Goal: Information Seeking & Learning: Learn about a topic

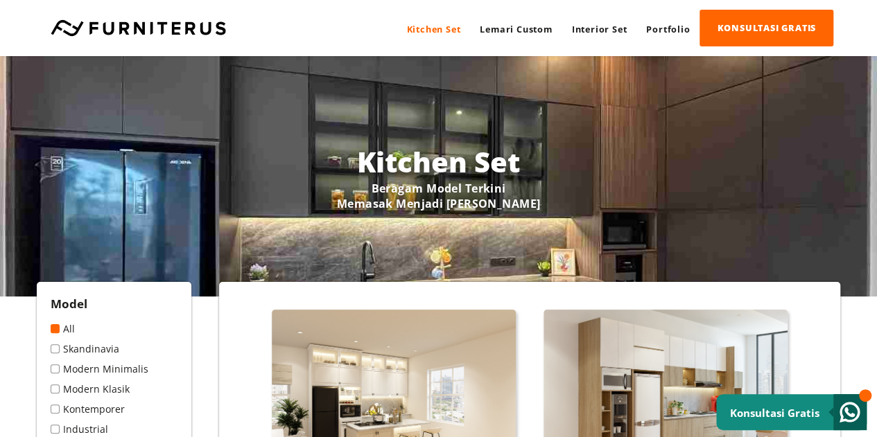
scroll to position [85, 0]
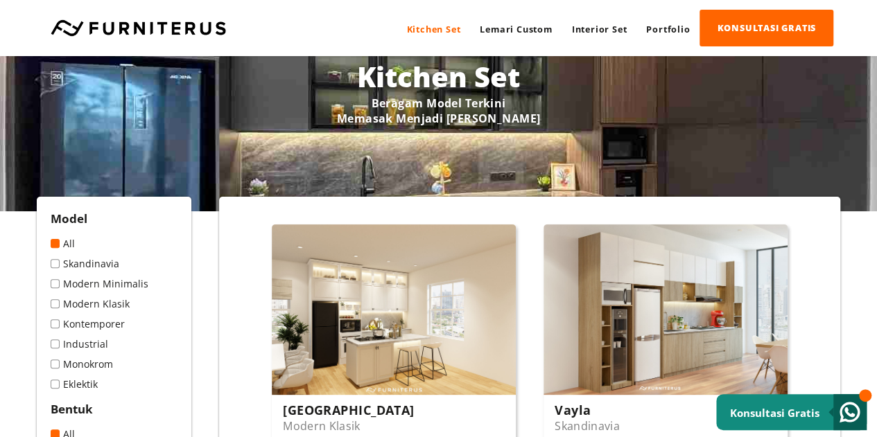
click at [55, 288] on link "Modern Minimalis" at bounding box center [114, 283] width 127 height 13
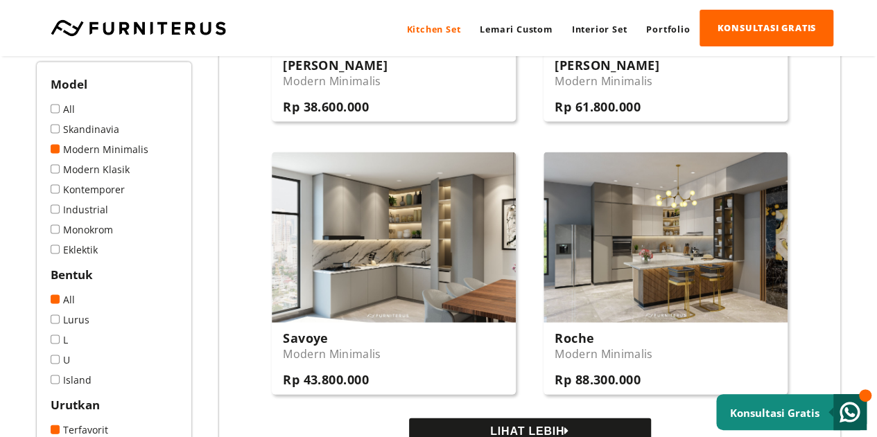
scroll to position [1446, 0]
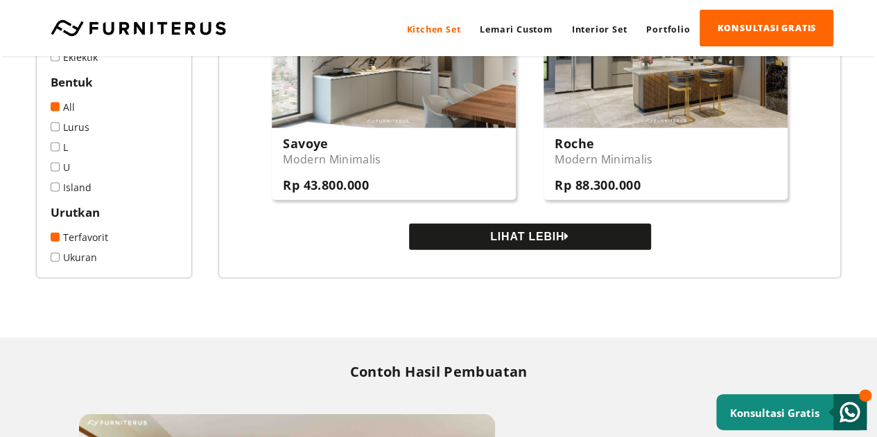
click at [481, 243] on button "LIHAT LEBIH" at bounding box center [530, 237] width 242 height 26
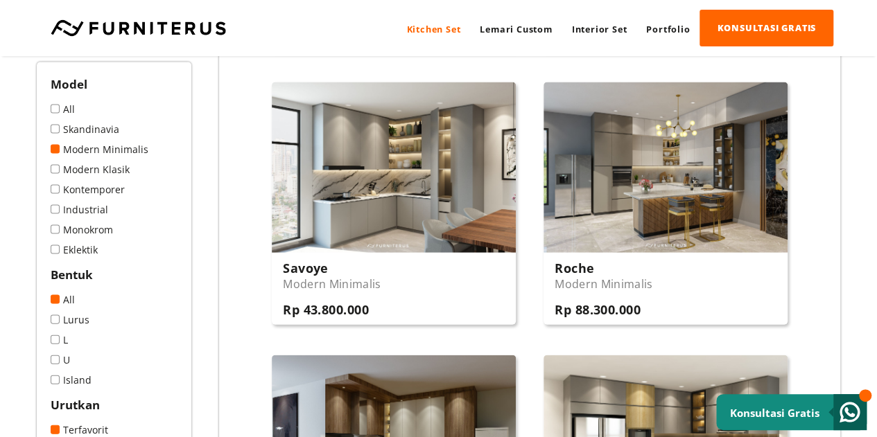
scroll to position [1321, 0]
click at [57, 166] on span at bounding box center [55, 169] width 9 height 9
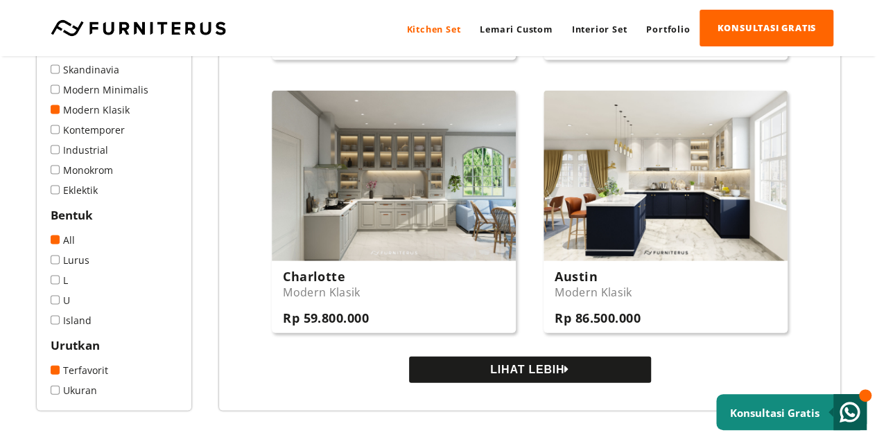
scroll to position [1314, 0]
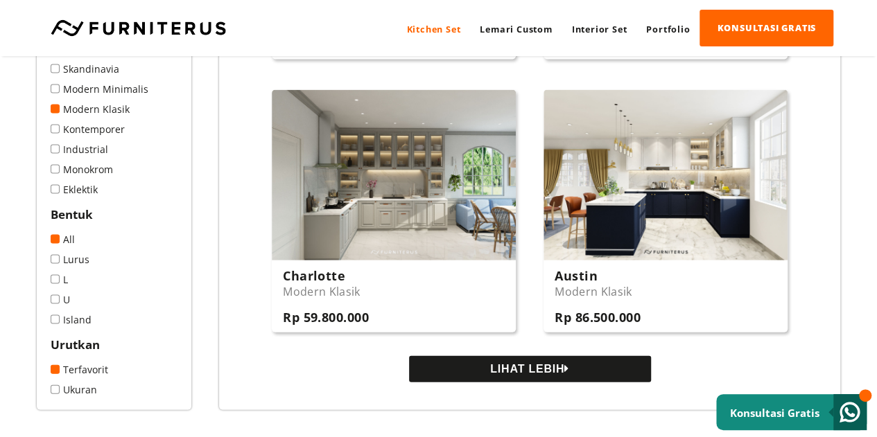
click at [426, 371] on button "LIHAT LEBIH" at bounding box center [530, 369] width 242 height 26
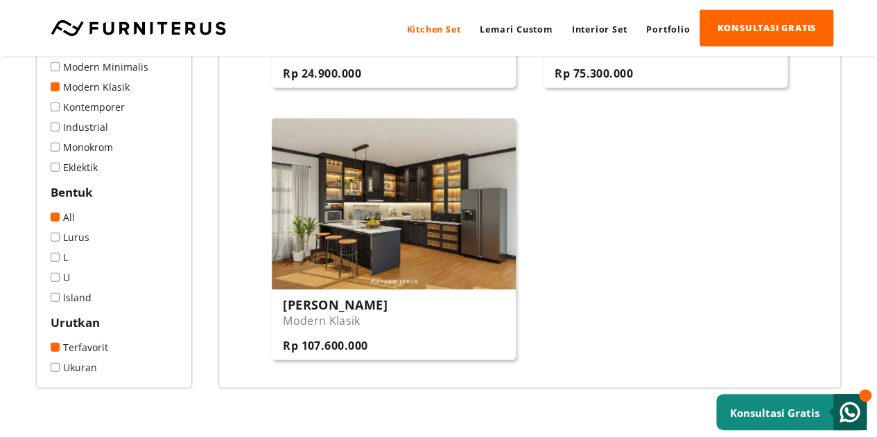
scroll to position [1829, 0]
click at [54, 263] on span at bounding box center [55, 258] width 9 height 9
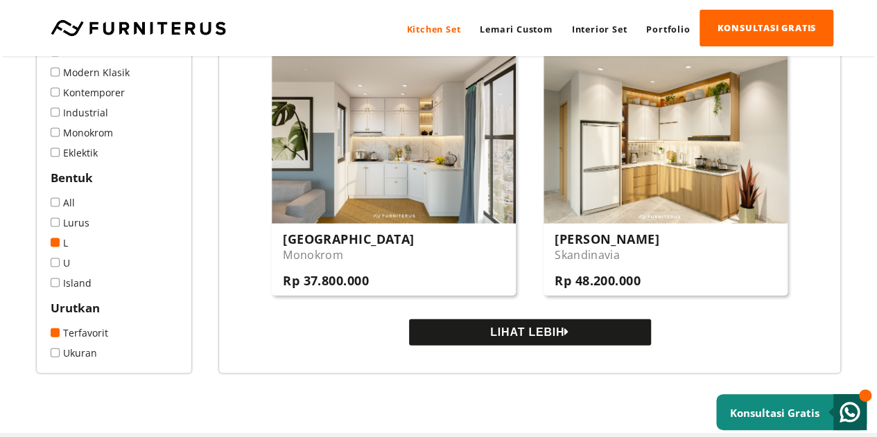
scroll to position [1353, 0]
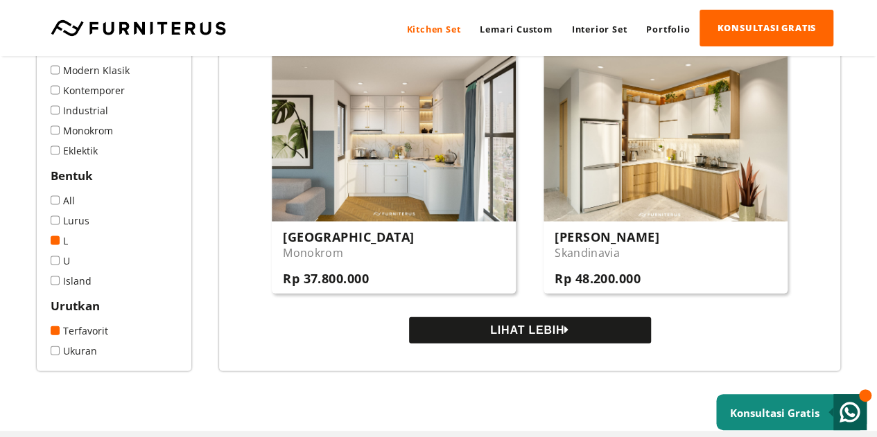
click at [476, 329] on button "LIHAT LEBIH" at bounding box center [530, 331] width 242 height 26
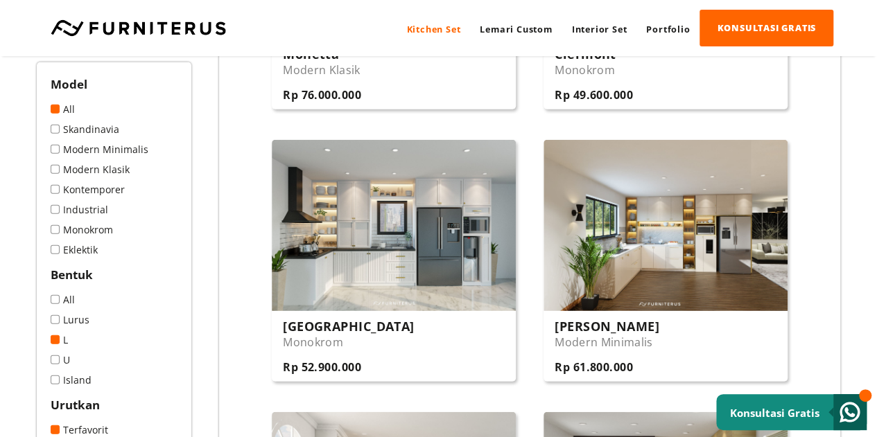
scroll to position [1816, 0]
